Goal: Book appointment/travel/reservation

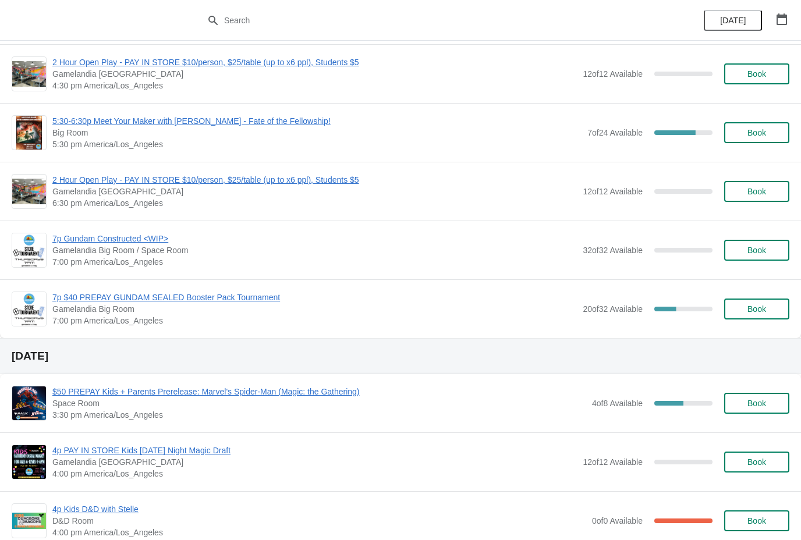
scroll to position [239, 0]
click at [250, 298] on span "7p $40 PREPAY GUNDAM SEALED Booster Pack Tournament" at bounding box center [314, 298] width 524 height 12
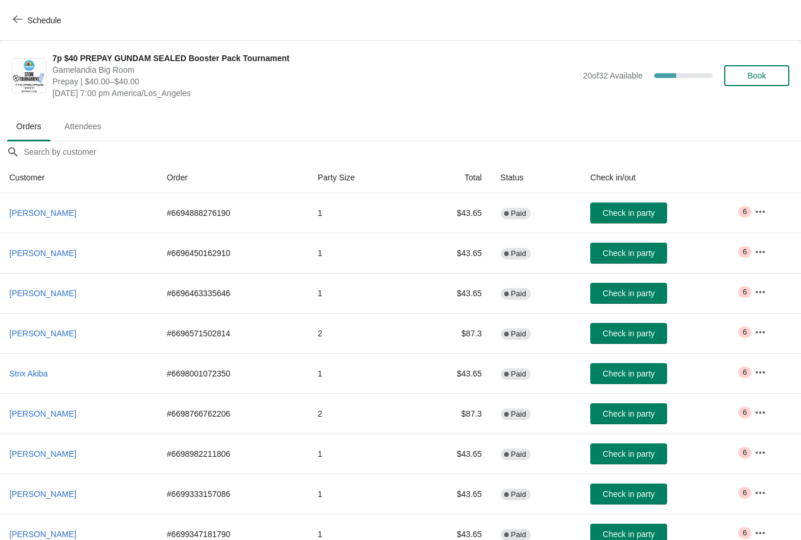
click at [764, 72] on span "Book" at bounding box center [756, 75] width 19 height 9
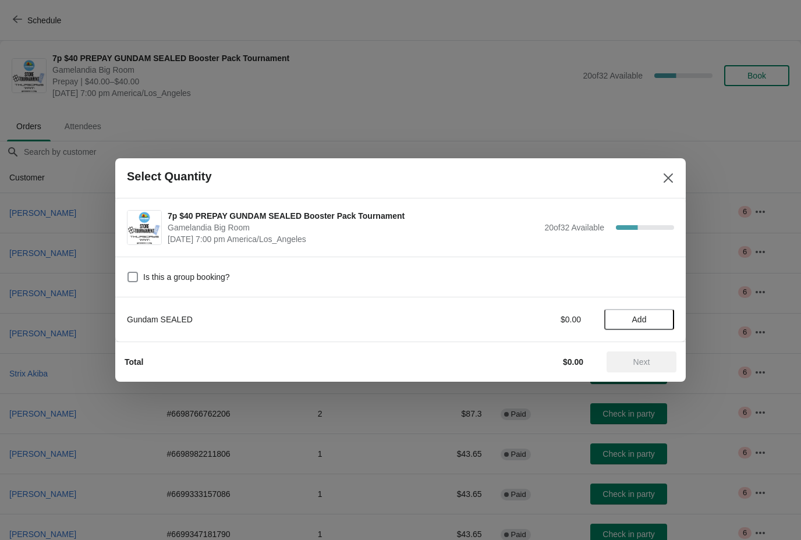
click at [229, 315] on div "Gundam SEALED" at bounding box center [288, 320] width 323 height 12
click at [638, 320] on span "Add" at bounding box center [639, 319] width 15 height 9
click at [652, 364] on span "Next" at bounding box center [641, 361] width 51 height 9
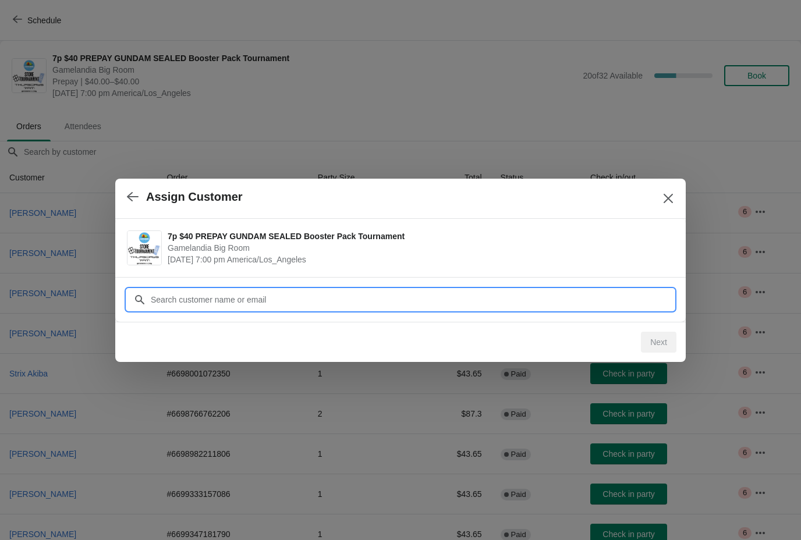
click at [509, 306] on input "Customer" at bounding box center [412, 299] width 524 height 21
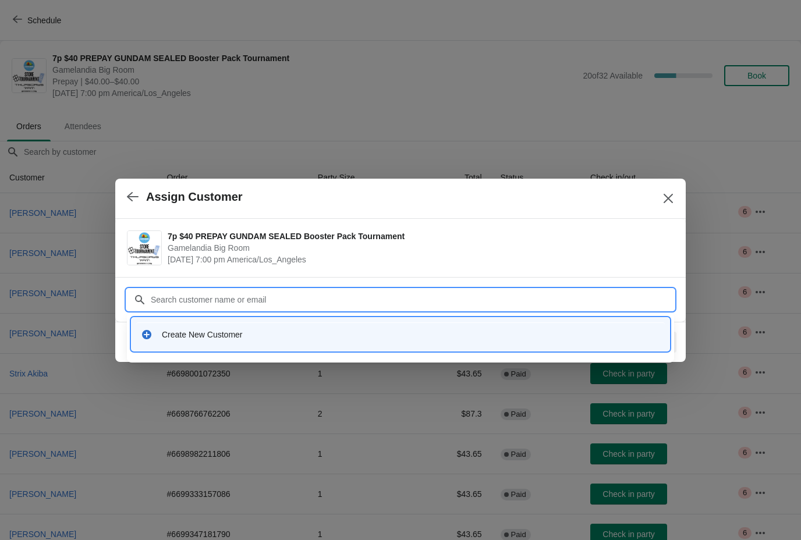
click at [260, 346] on div "Create New Customer" at bounding box center [400, 334] width 528 height 24
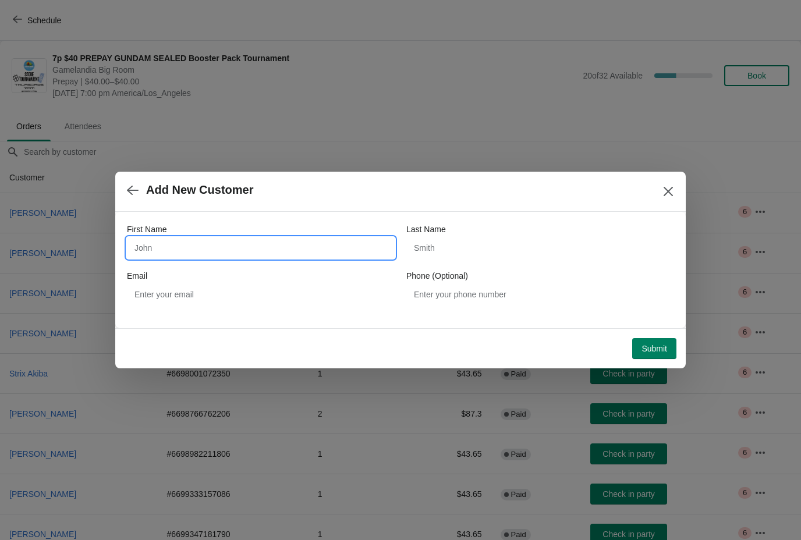
click at [229, 246] on input "First Name" at bounding box center [261, 247] width 268 height 21
type input "[PERSON_NAME]"
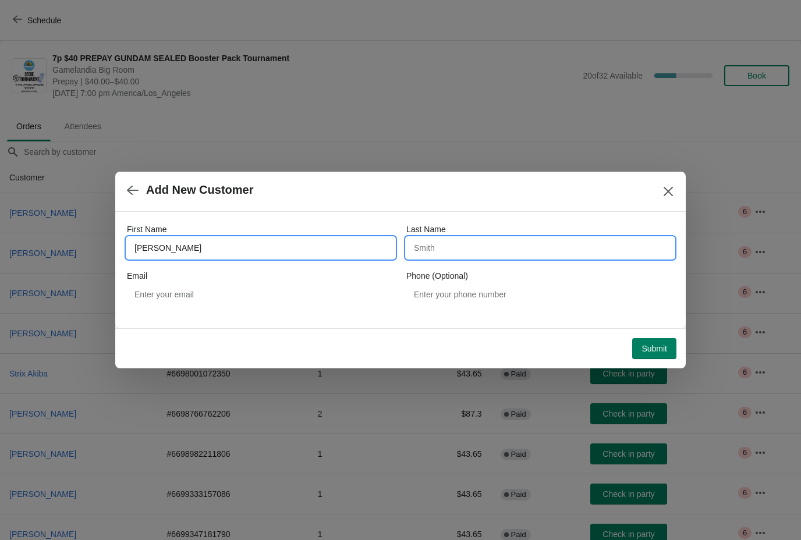
click at [480, 249] on input "Last Name" at bounding box center [540, 247] width 268 height 21
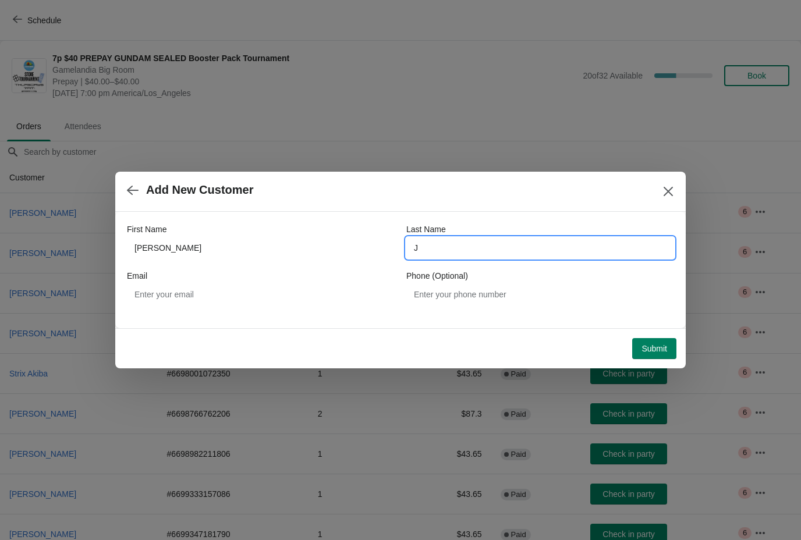
type input "J"
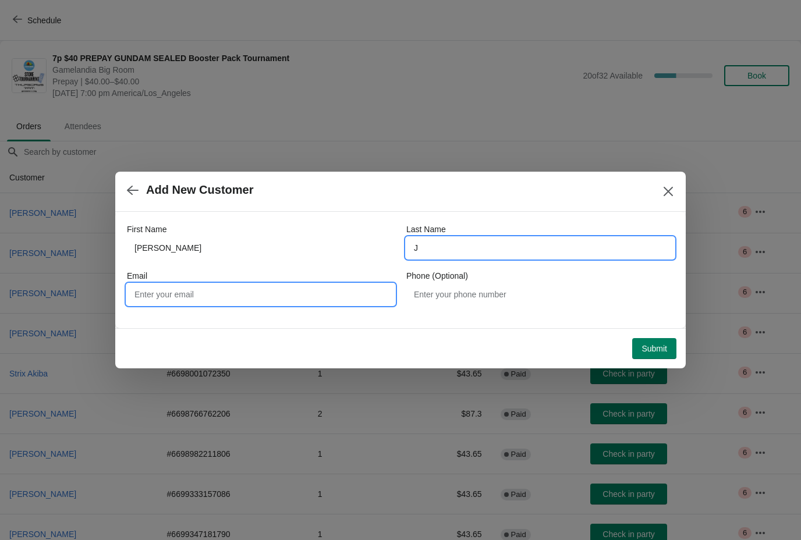
click at [251, 297] on input "Email" at bounding box center [261, 294] width 268 height 21
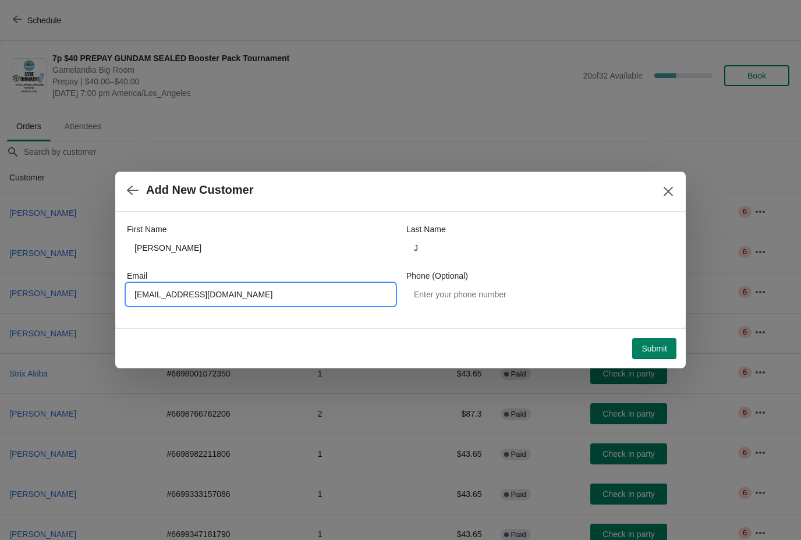
type input "[EMAIL_ADDRESS][DOMAIN_NAME]"
click at [662, 346] on span "Submit" at bounding box center [654, 348] width 26 height 9
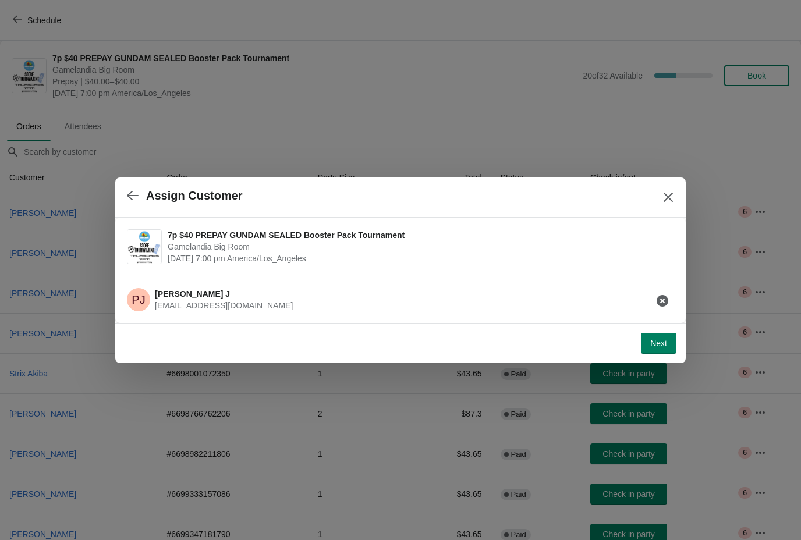
click at [667, 342] on button "Next" at bounding box center [659, 343] width 36 height 21
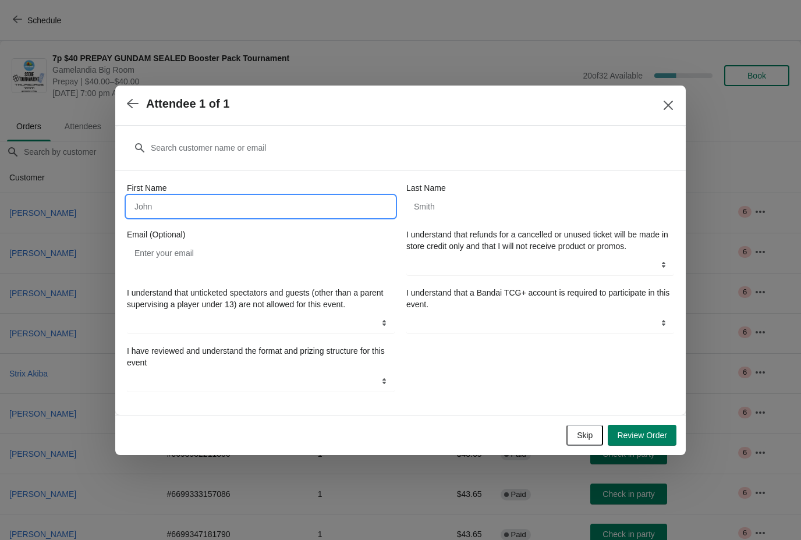
click at [321, 204] on input "First Name" at bounding box center [261, 206] width 268 height 21
type input "[PERSON_NAME]"
click at [475, 201] on input "Last Name" at bounding box center [540, 206] width 268 height 21
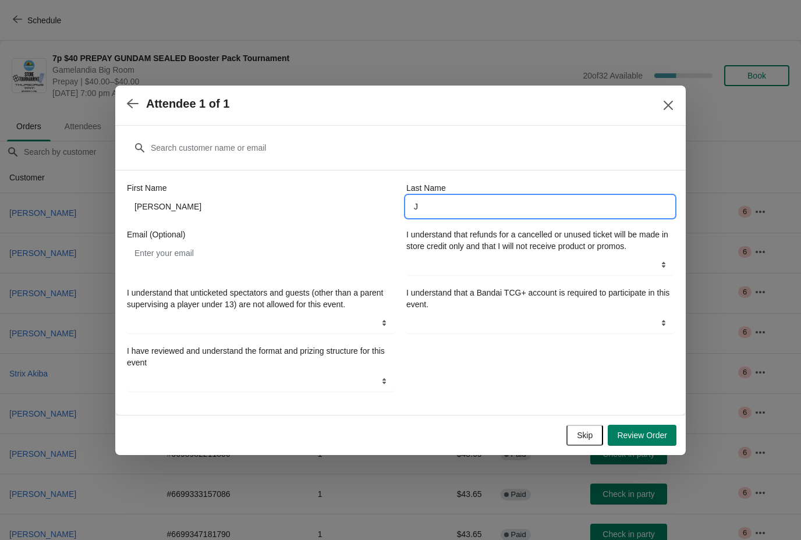
type input "J"
click at [553, 275] on select "Yes" at bounding box center [540, 264] width 268 height 21
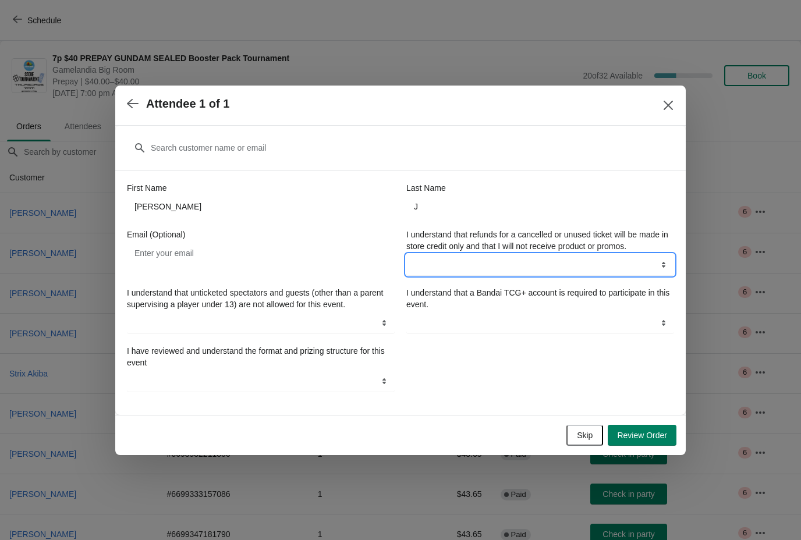
select select "Yes"
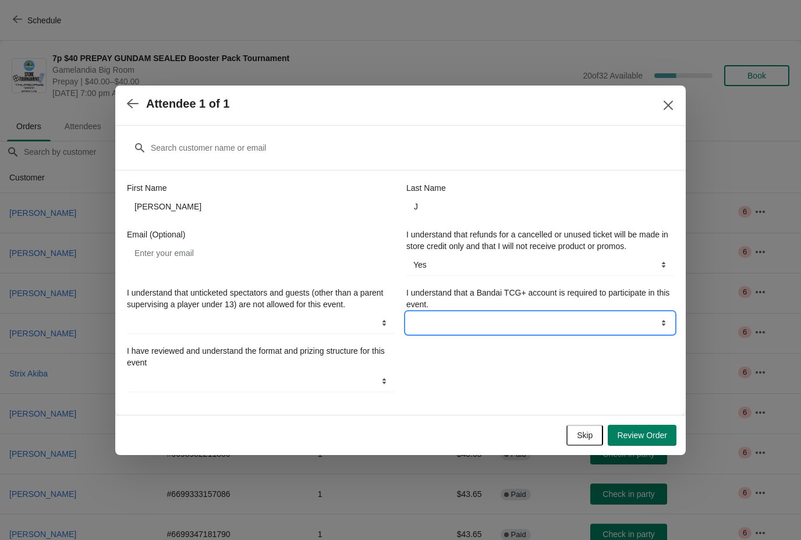
click at [593, 322] on select "Yes" at bounding box center [540, 323] width 268 height 21
select select "Yes"
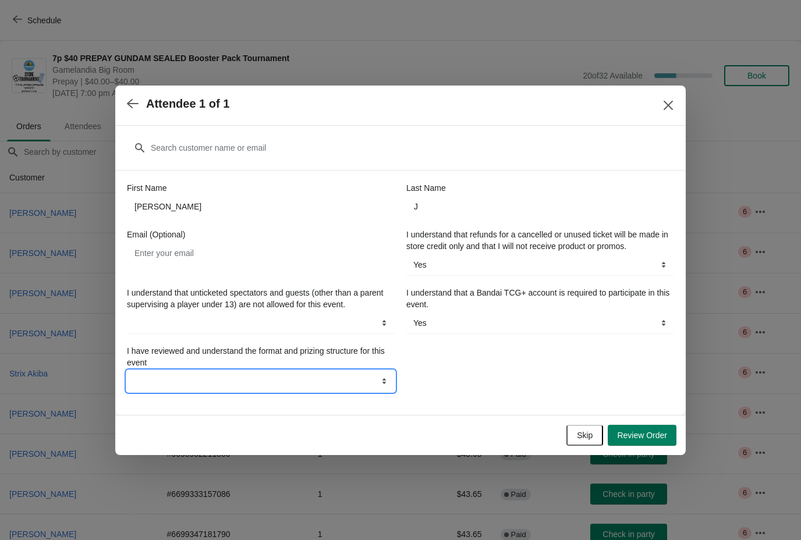
click at [324, 383] on select "Yes" at bounding box center [261, 381] width 268 height 21
select select "Yes"
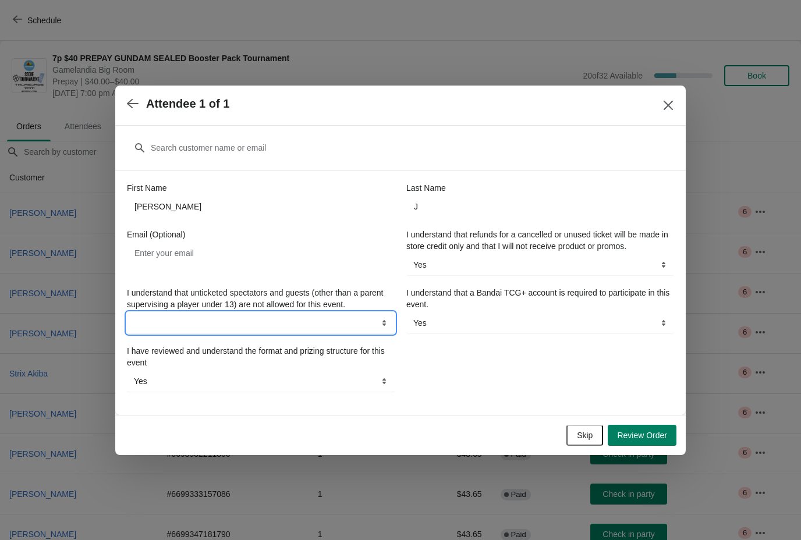
click at [322, 331] on select "Yes" at bounding box center [261, 323] width 268 height 21
select select "Yes"
click at [653, 439] on span "Review Order" at bounding box center [642, 435] width 50 height 9
